Goal: Navigation & Orientation: Find specific page/section

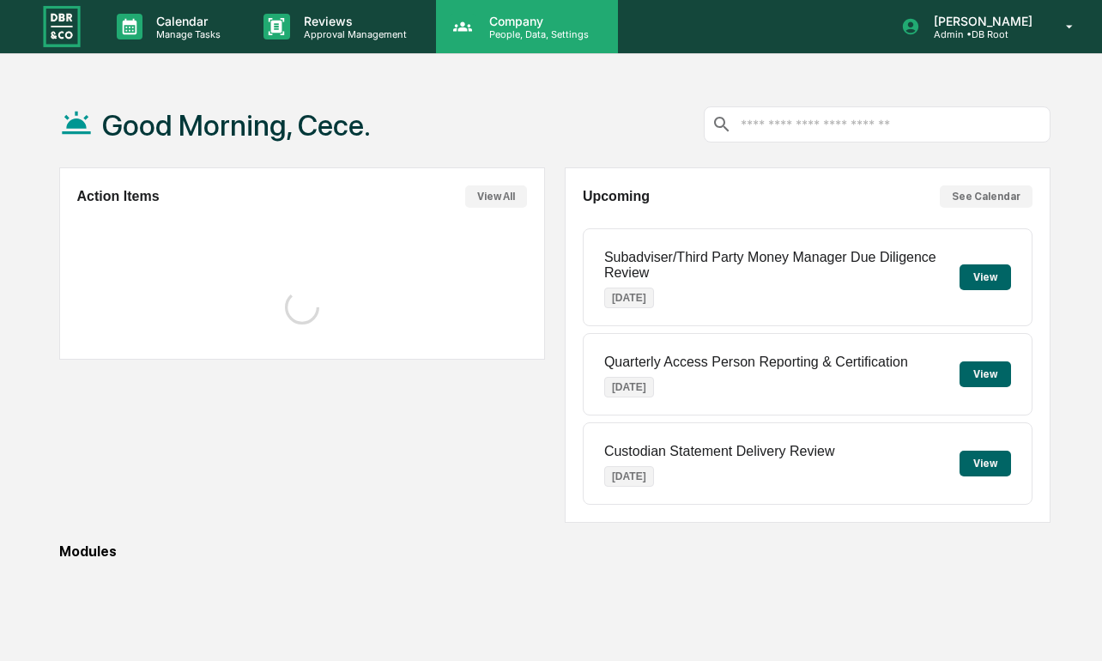
click at [494, 40] on div "Company People, Data, Settings" at bounding box center [527, 26] width 182 height 53
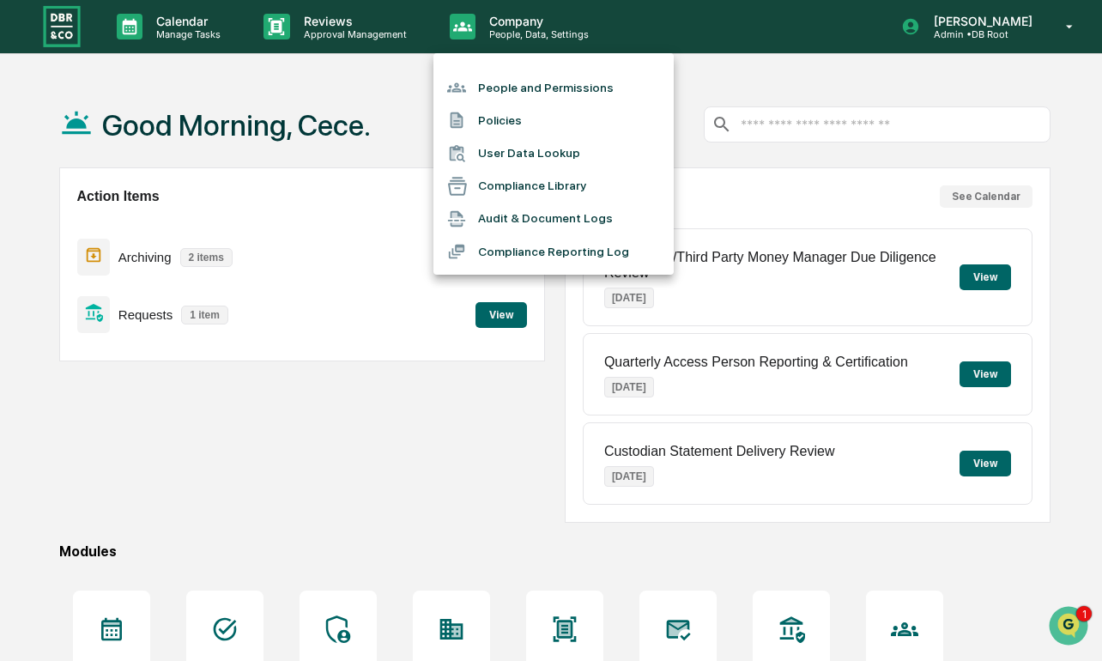
click at [568, 191] on li "Compliance Library" at bounding box center [554, 186] width 240 height 33
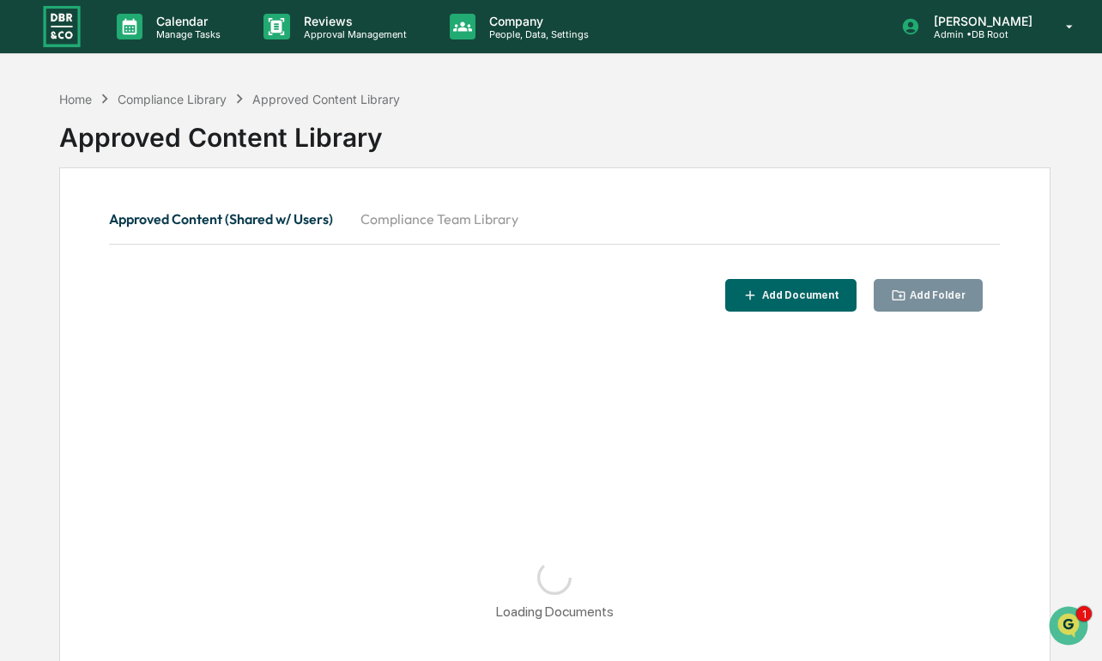
click at [400, 218] on button "Compliance Team Library" at bounding box center [439, 218] width 185 height 41
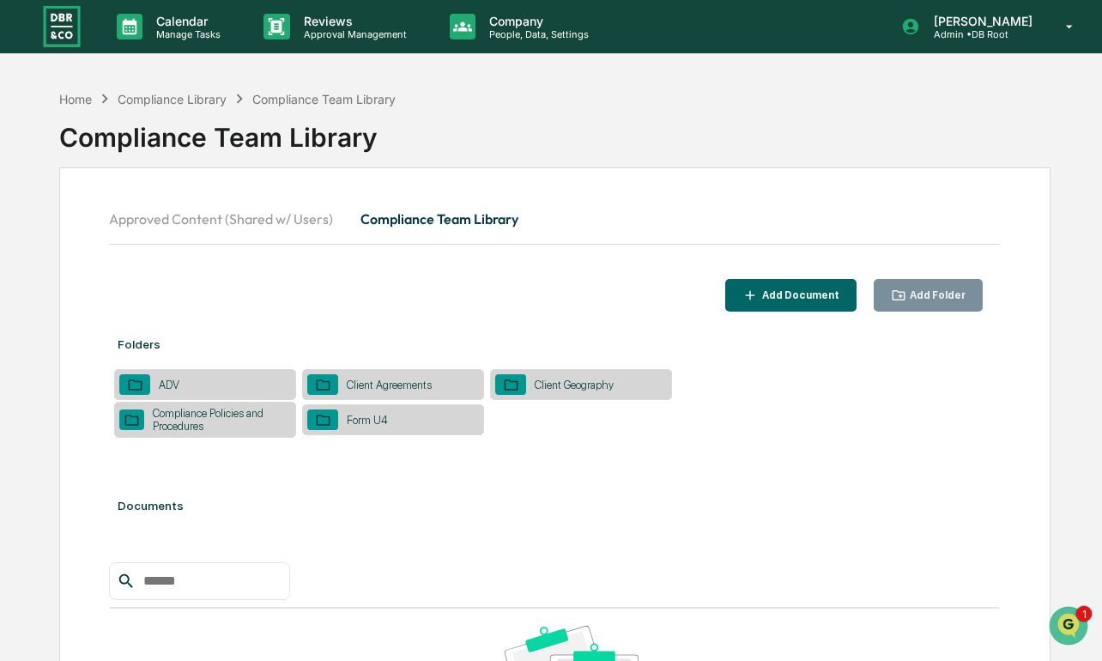
click at [912, 295] on div "Add Folder" at bounding box center [936, 295] width 59 height 12
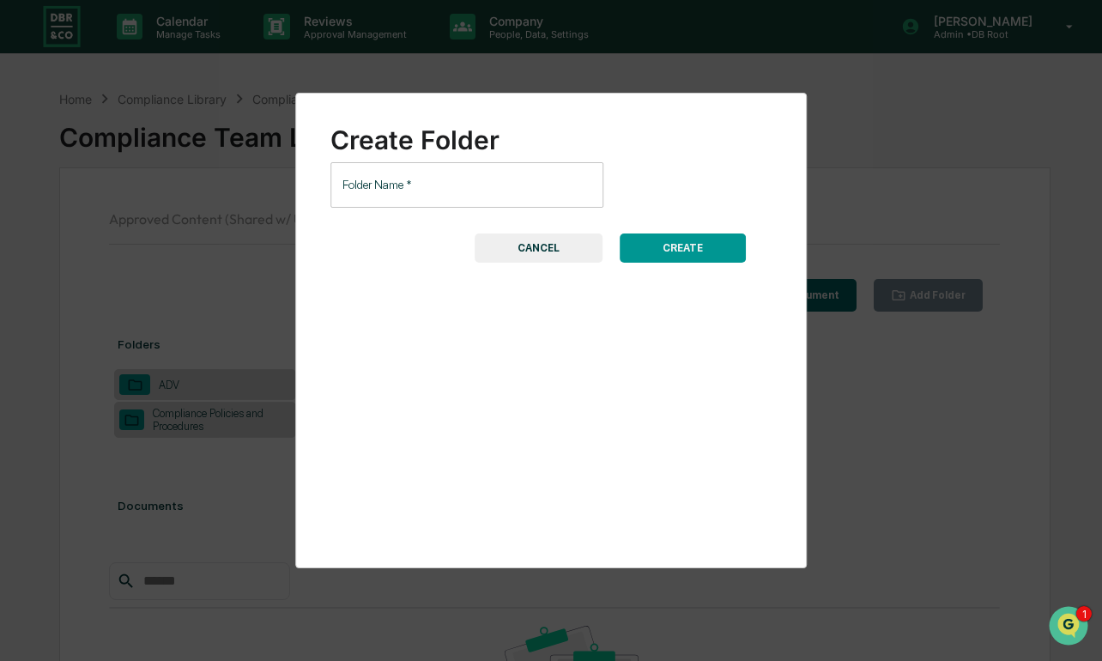
click at [561, 256] on button "CANCEL" at bounding box center [539, 248] width 128 height 29
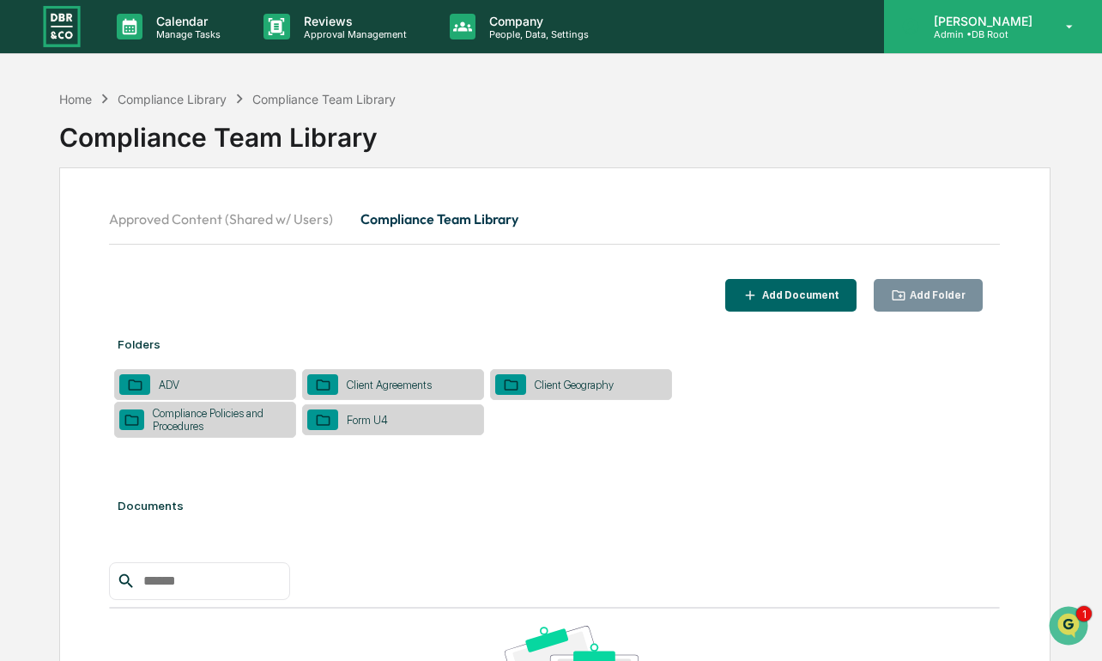
click at [1023, 26] on p "[PERSON_NAME]" at bounding box center [980, 21] width 121 height 15
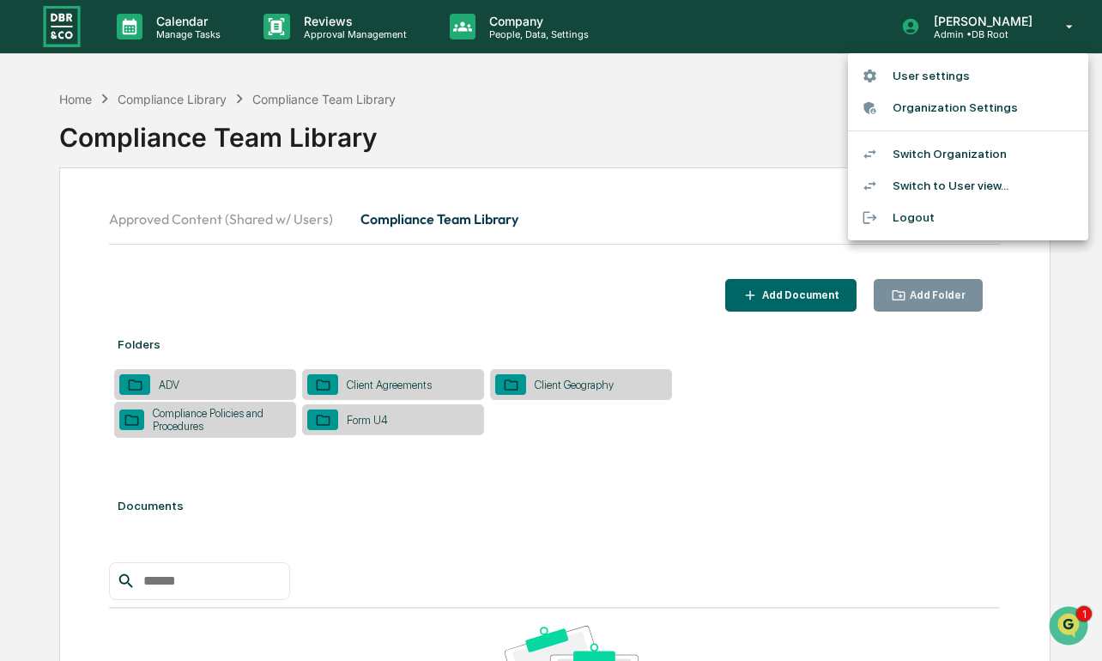
click at [941, 149] on li "Switch Organization" at bounding box center [968, 154] width 240 height 32
